Goal: Find specific page/section: Find specific page/section

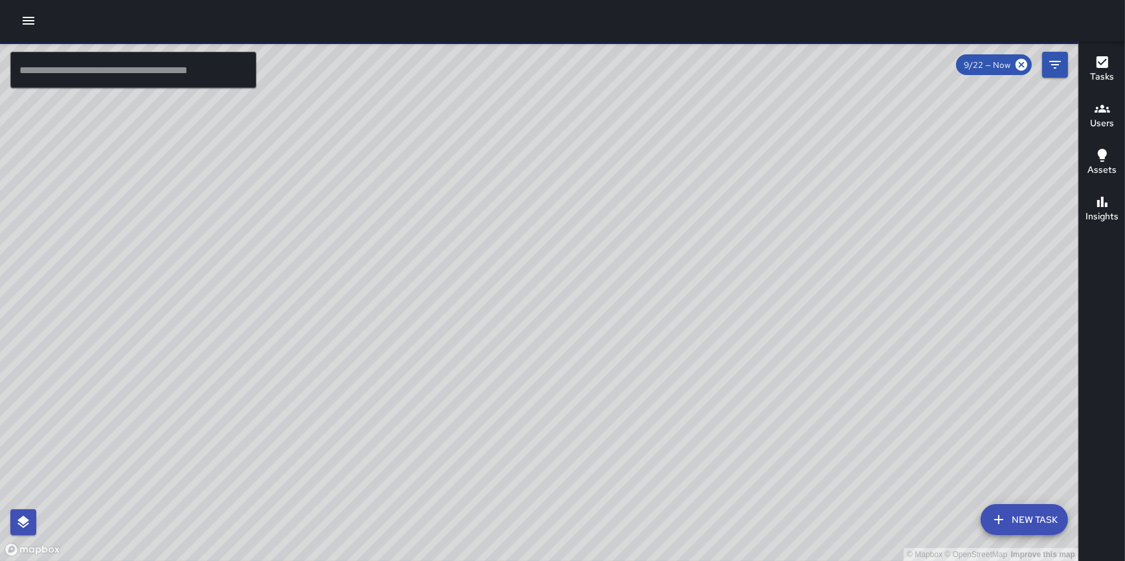
click at [30, 19] on icon "button" at bounding box center [29, 21] width 16 height 16
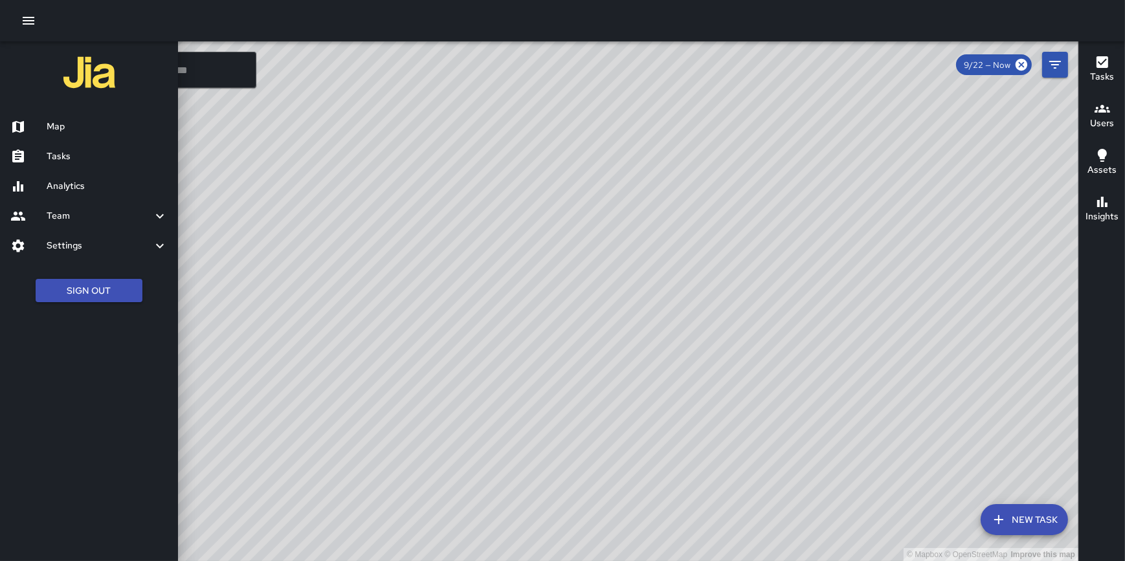
click at [72, 185] on h6 "Analytics" at bounding box center [107, 186] width 121 height 14
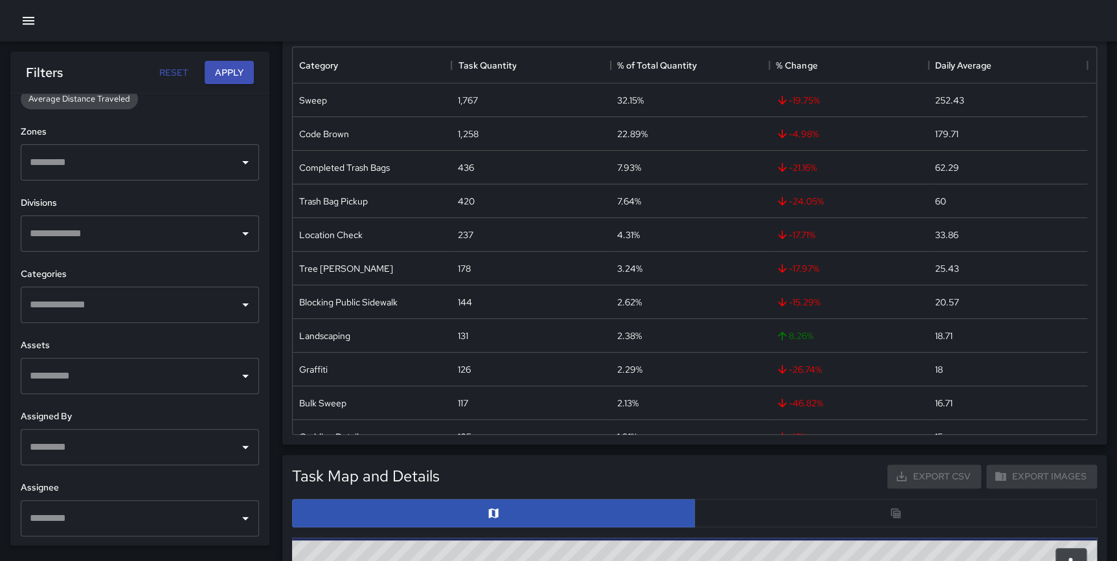
scroll to position [142, 0]
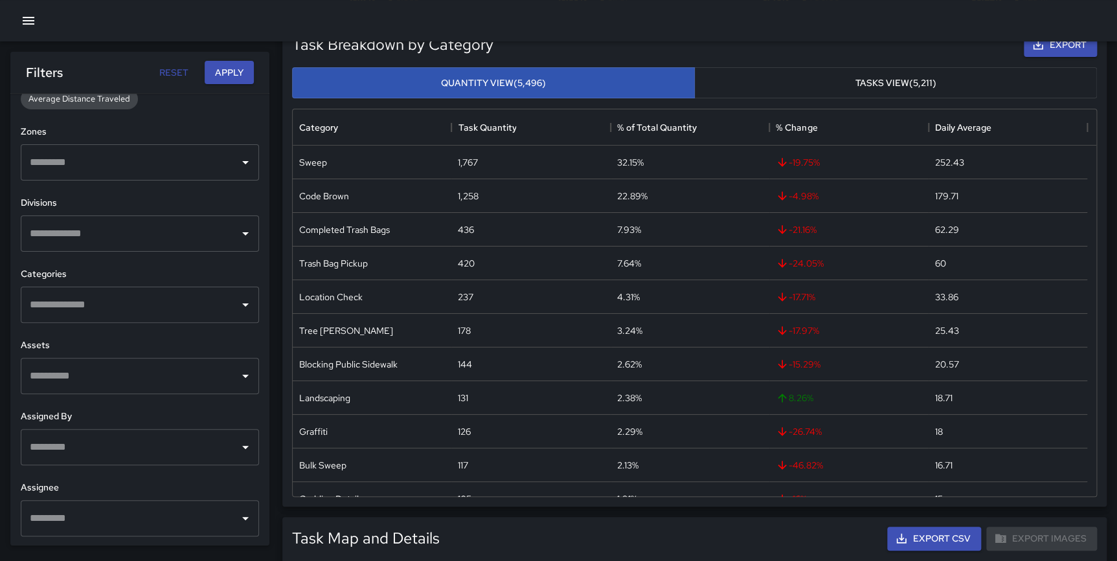
drag, startPoint x: 274, startPoint y: 313, endPoint x: 278, endPoint y: 188, distance: 125.0
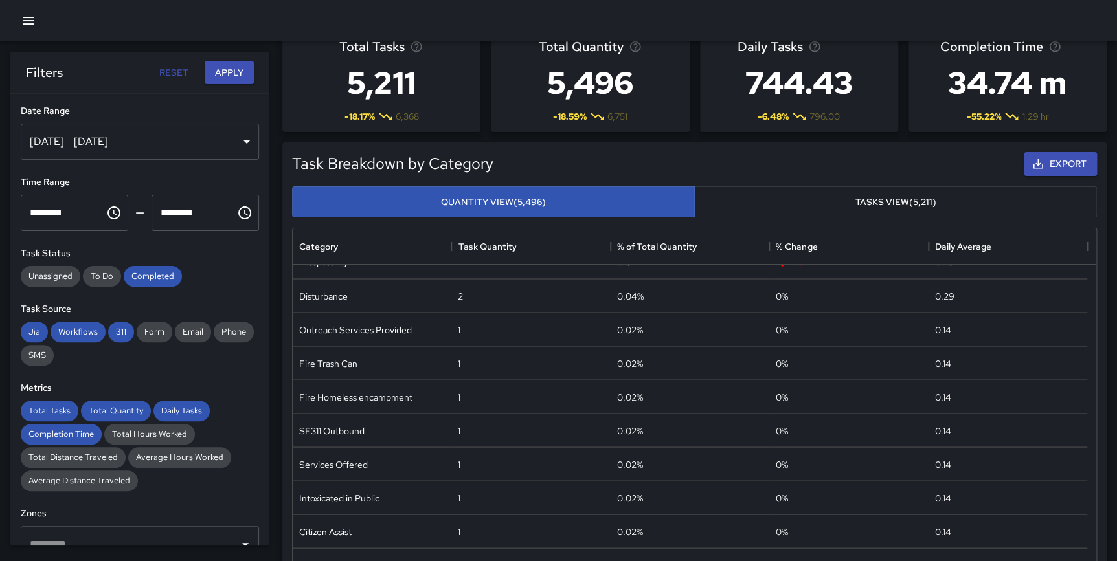
scroll to position [17, 0]
